Goal: Task Accomplishment & Management: Complete application form

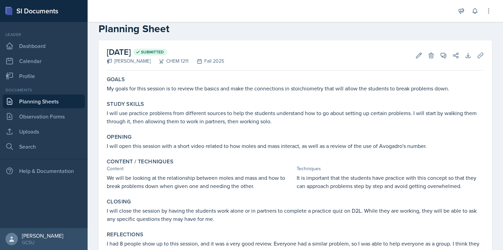
scroll to position [47, 0]
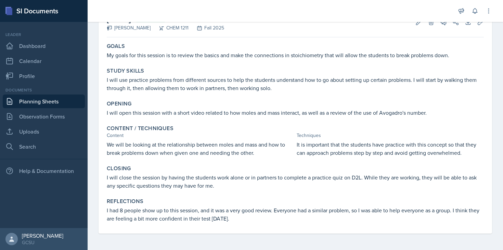
click at [47, 98] on link "Planning Sheets" at bounding box center [44, 101] width 82 height 14
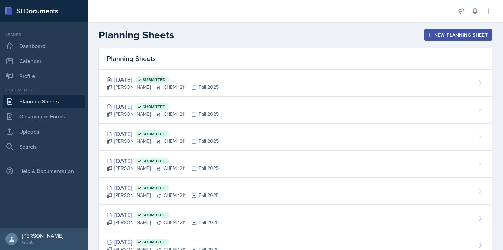
click at [444, 35] on div "New Planning Sheet" at bounding box center [458, 34] width 59 height 5
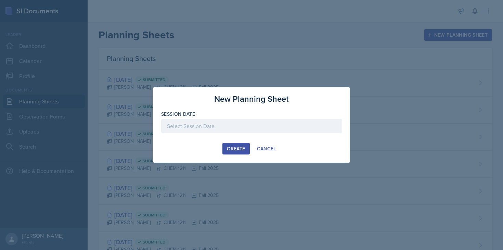
click at [245, 122] on div at bounding box center [251, 126] width 181 height 14
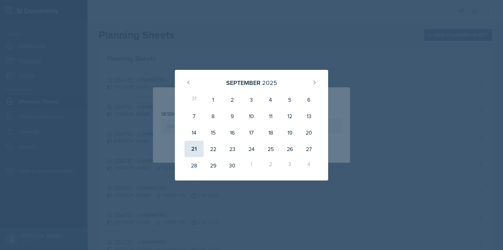
click at [193, 149] on div "21" at bounding box center [193, 149] width 19 height 16
type input "[DATE]"
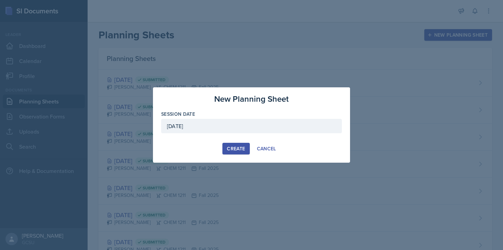
click at [234, 147] on div "Create" at bounding box center [236, 148] width 18 height 5
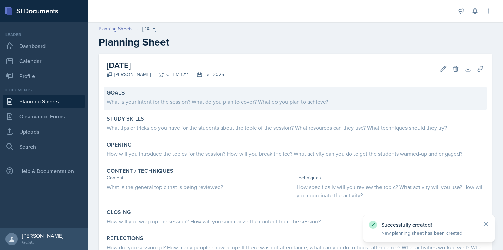
click at [203, 101] on div "What is your intent for the session? What do you plan to cover? What do you pla…" at bounding box center [295, 102] width 377 height 8
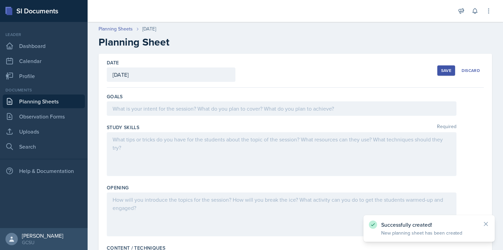
click at [203, 106] on div at bounding box center [282, 108] width 350 height 14
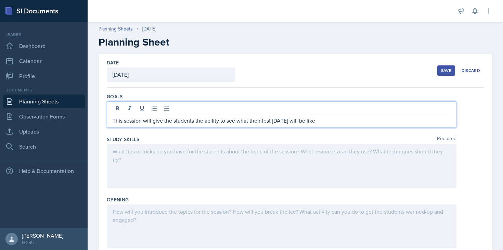
click at [173, 156] on div at bounding box center [282, 166] width 350 height 44
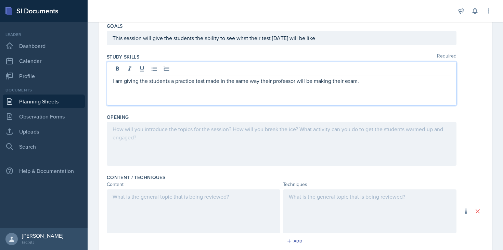
click at [153, 145] on div at bounding box center [282, 144] width 350 height 44
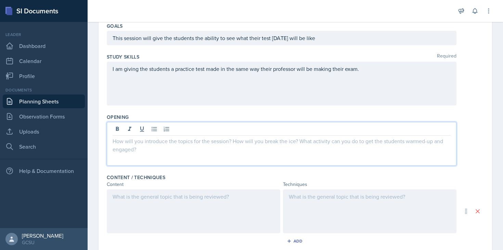
scroll to position [82, 0]
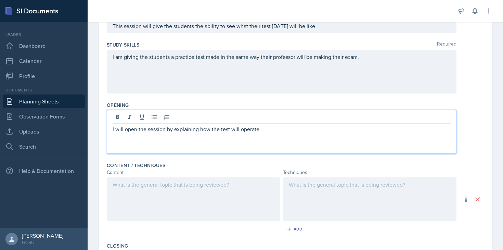
click at [135, 189] on div at bounding box center [193, 199] width 173 height 44
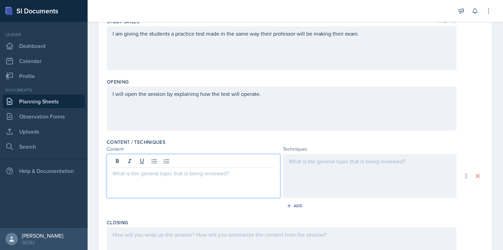
scroll to position [106, 0]
click at [324, 179] on div at bounding box center [369, 176] width 173 height 44
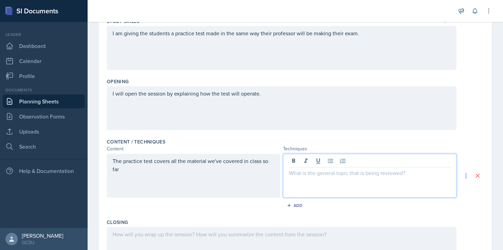
scroll to position [118, 0]
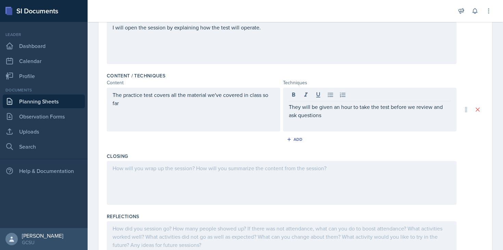
click at [273, 179] on div at bounding box center [282, 183] width 350 height 44
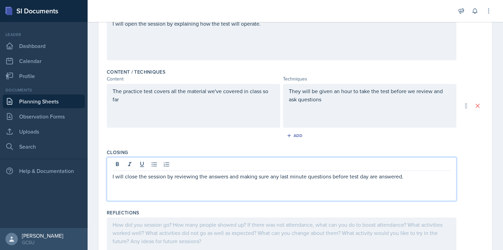
scroll to position [0, 0]
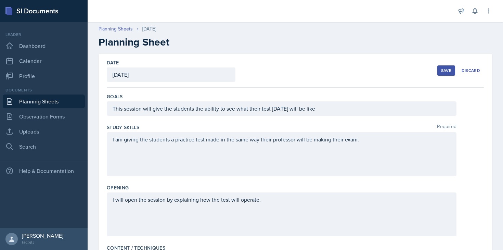
click at [448, 72] on div "Save" at bounding box center [446, 70] width 10 height 5
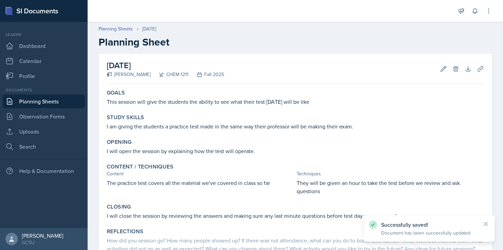
scroll to position [60, 0]
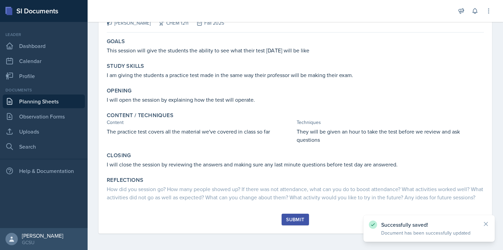
click at [294, 220] on div "Submit" at bounding box center [295, 219] width 18 height 5
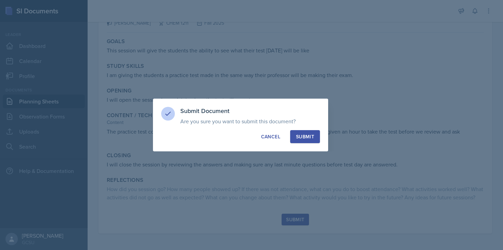
click at [312, 136] on div "Submit" at bounding box center [305, 136] width 18 height 7
